Goal: Information Seeking & Learning: Compare options

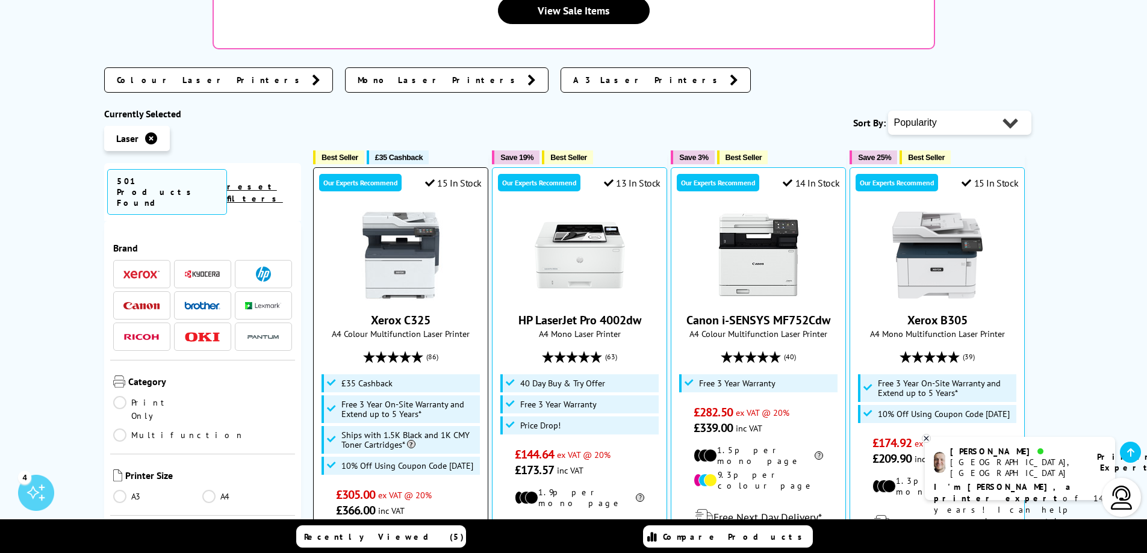
scroll to position [361, 0]
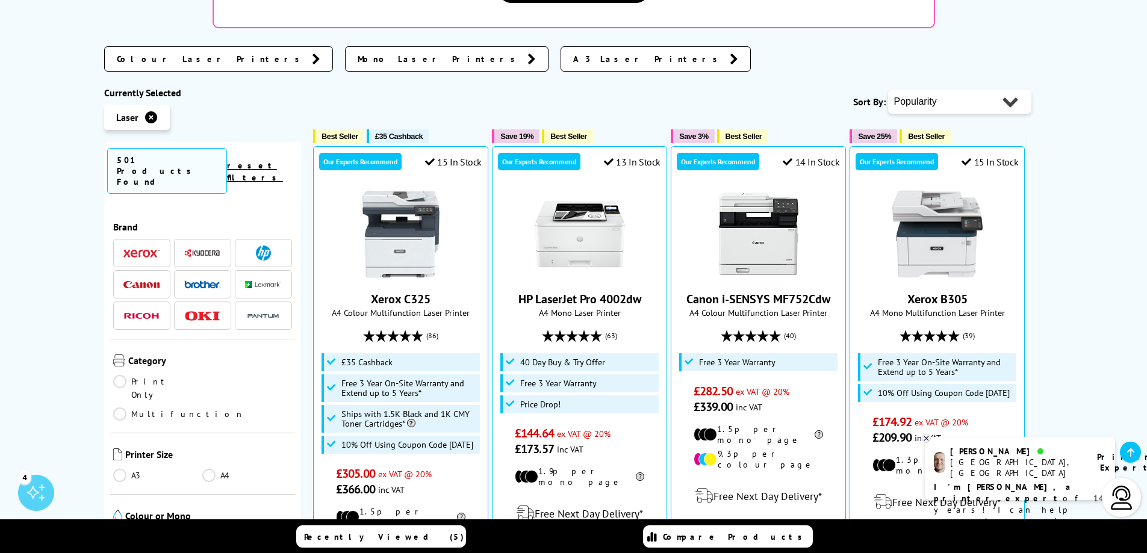
click at [969, 90] on select "Popularity Rating Price - Low to High Price - High to Low Running Costs - Low t…" at bounding box center [959, 102] width 143 height 24
select select "Price Ascending"
click at [888, 90] on select "Popularity Rating Price - Low to High Price - High to Low Running Costs - Low t…" at bounding box center [959, 102] width 143 height 24
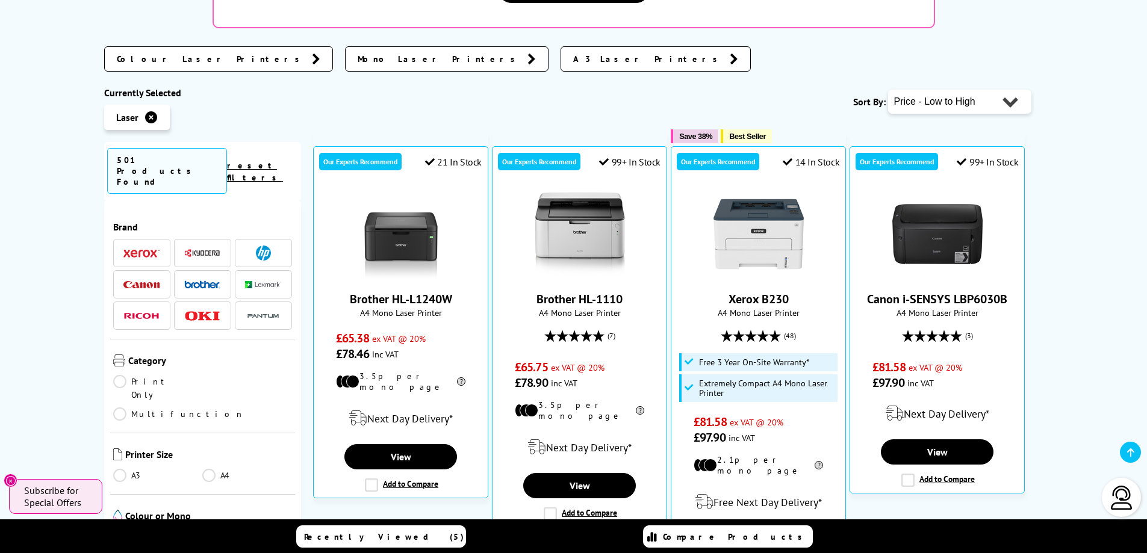
scroll to position [482, 0]
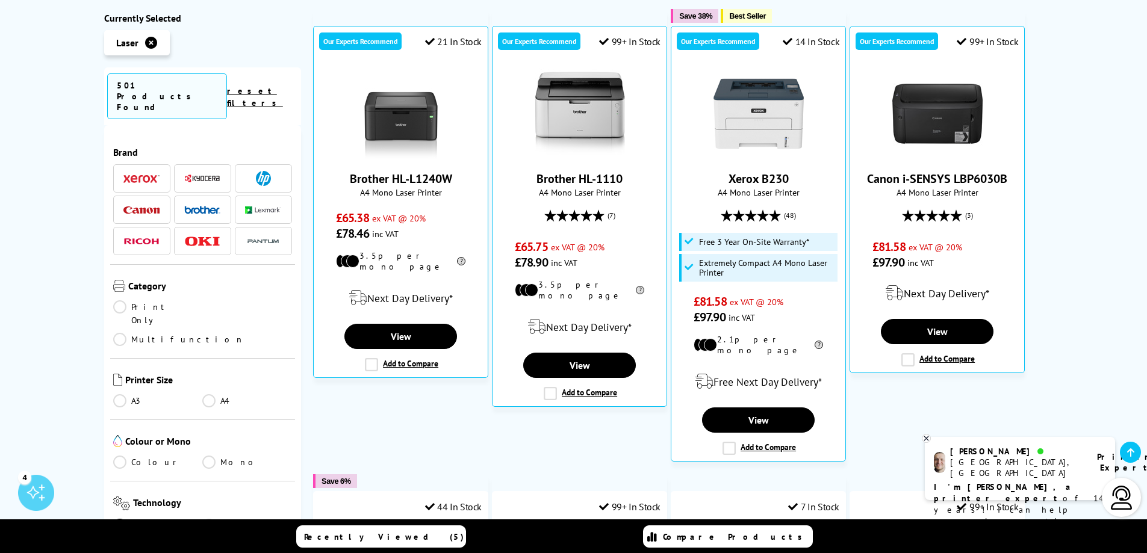
click at [209, 333] on link "Multifunction" at bounding box center [178, 339] width 131 height 13
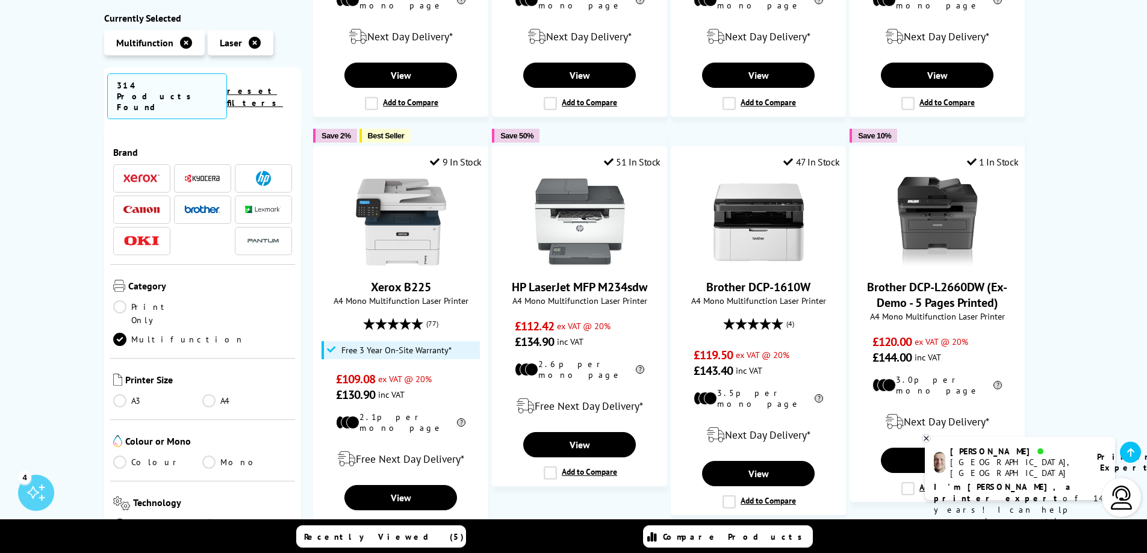
click at [121, 456] on link "Colour" at bounding box center [158, 462] width 90 height 13
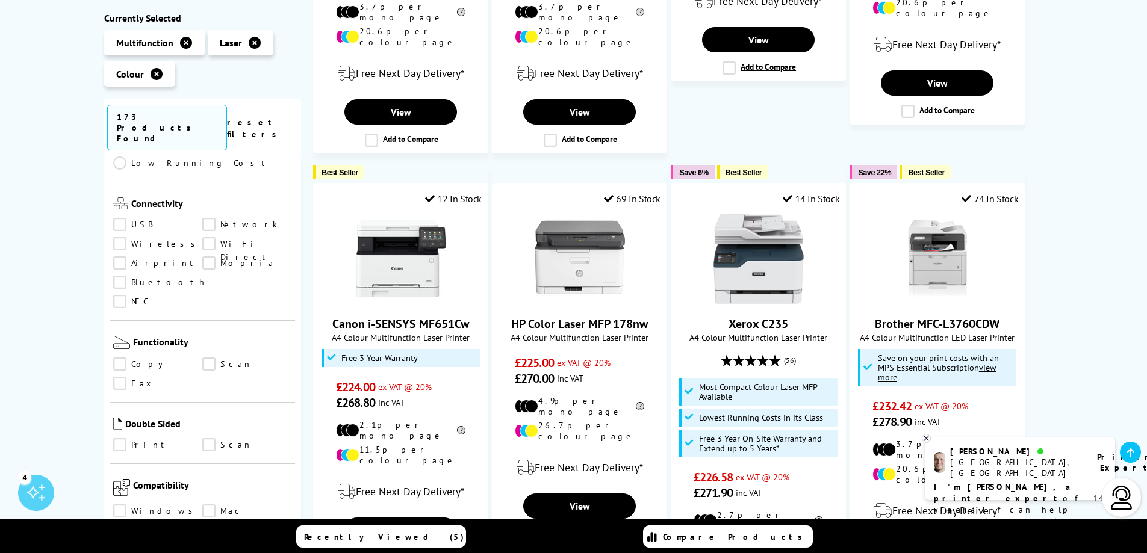
scroll to position [482, 0]
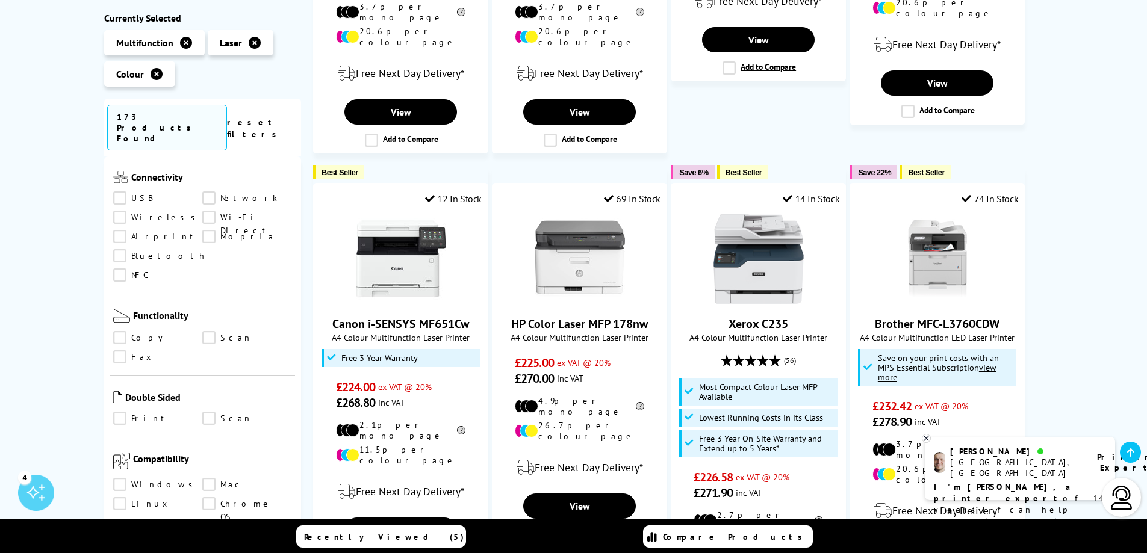
click at [123, 412] on link "Print" at bounding box center [158, 418] width 90 height 13
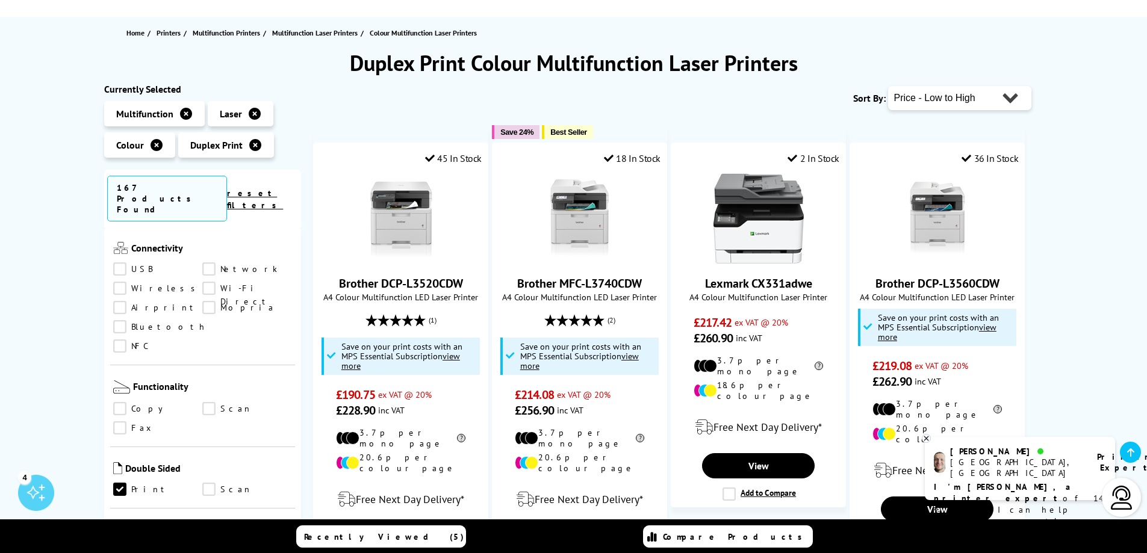
scroll to position [60, 0]
